Goal: Information Seeking & Learning: Learn about a topic

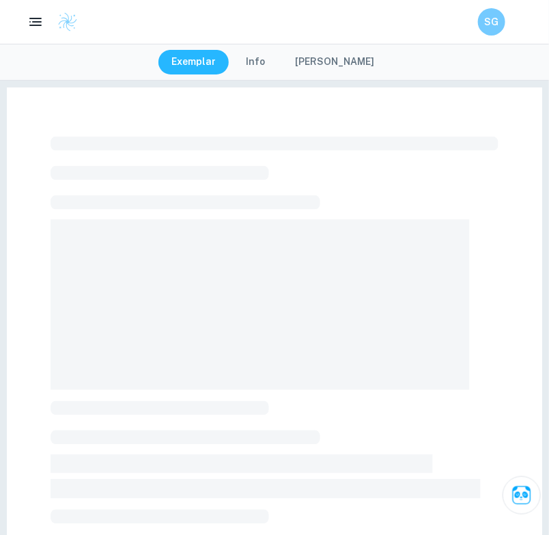
scroll to position [316, 0]
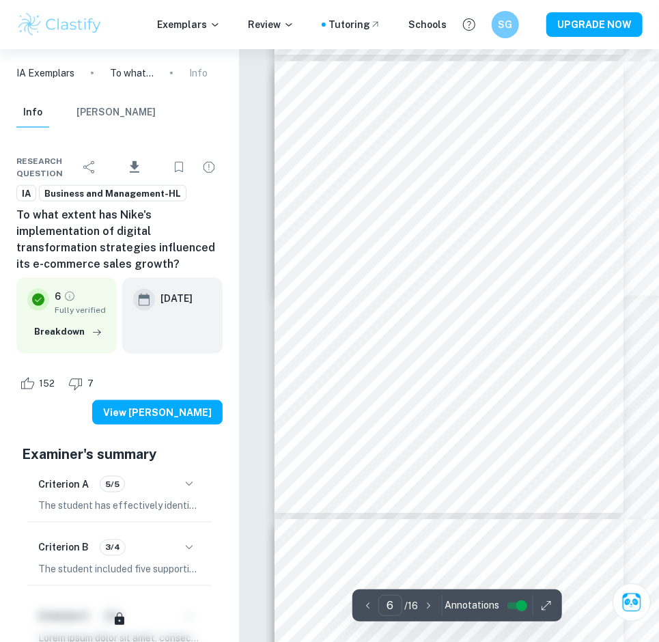
scroll to position [2410, 0]
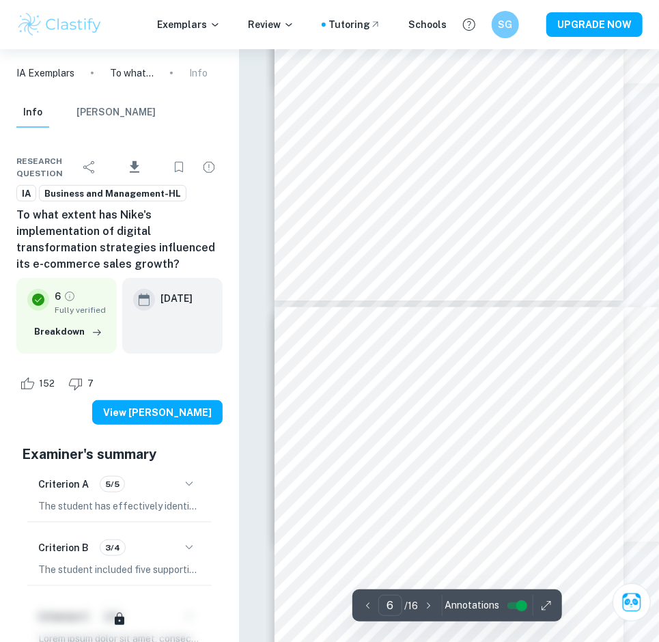
type input "5"
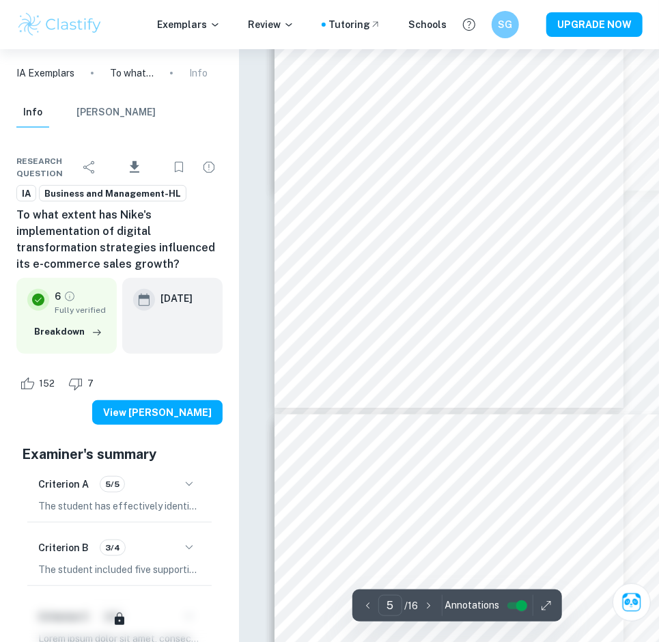
scroll to position [2108, 0]
